Goal: Navigation & Orientation: Find specific page/section

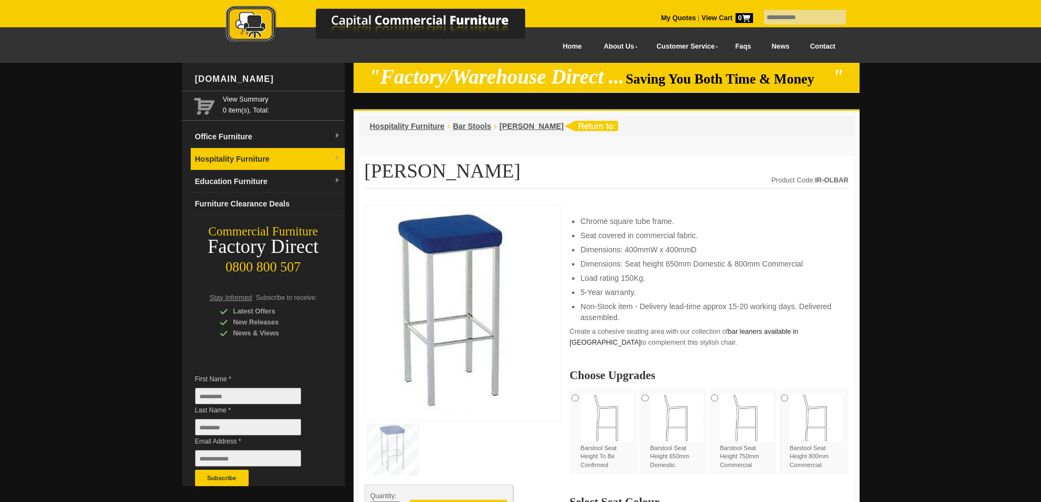
click at [282, 157] on link "Hospitality Furniture" at bounding box center [268, 159] width 154 height 22
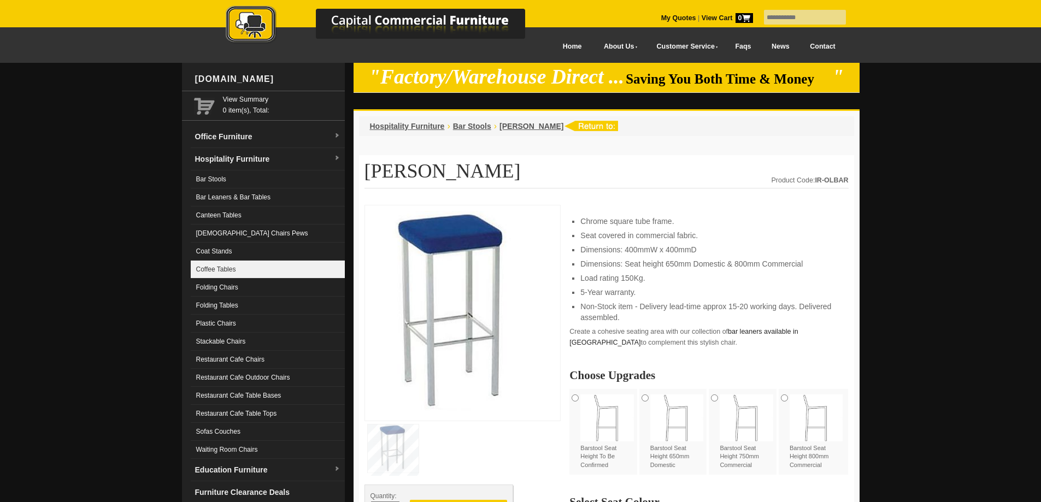
click at [226, 271] on link "Coffee Tables" at bounding box center [268, 270] width 154 height 18
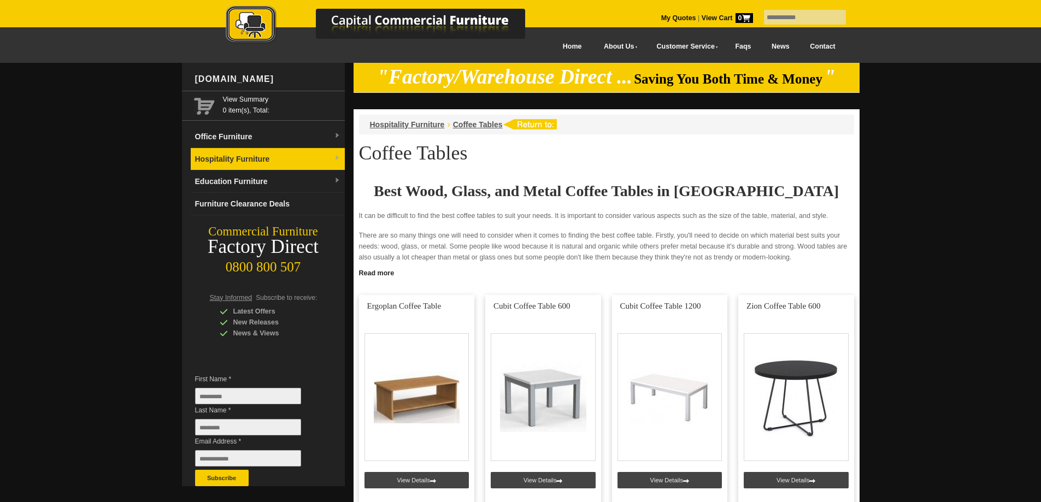
click at [337, 157] on img at bounding box center [337, 158] width 7 height 7
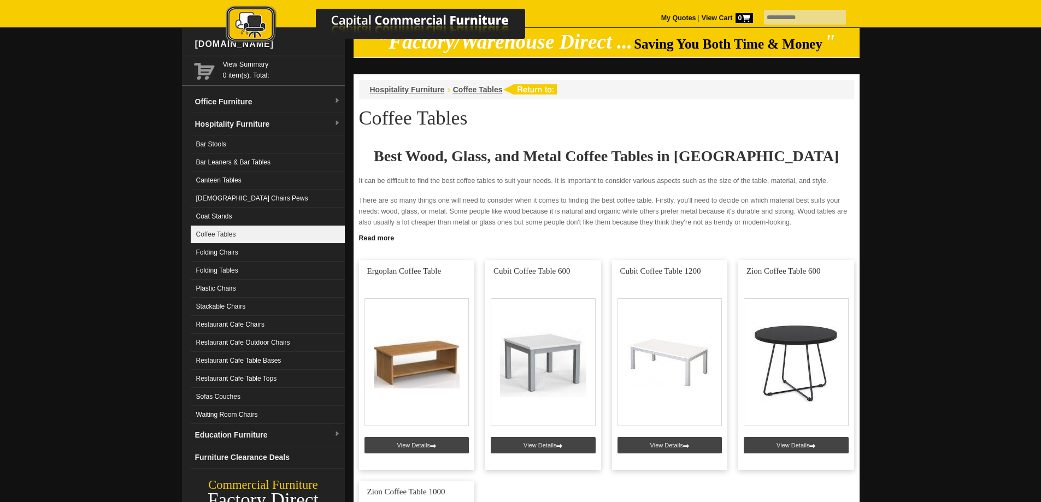
scroll to position [55, 0]
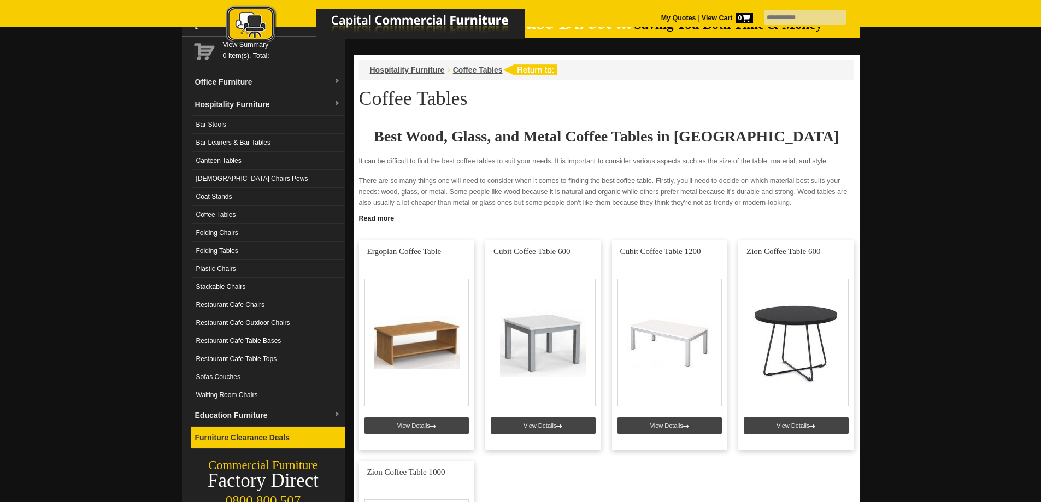
click at [227, 157] on link "Canteen Tables" at bounding box center [268, 161] width 154 height 18
